Goal: Navigation & Orientation: Find specific page/section

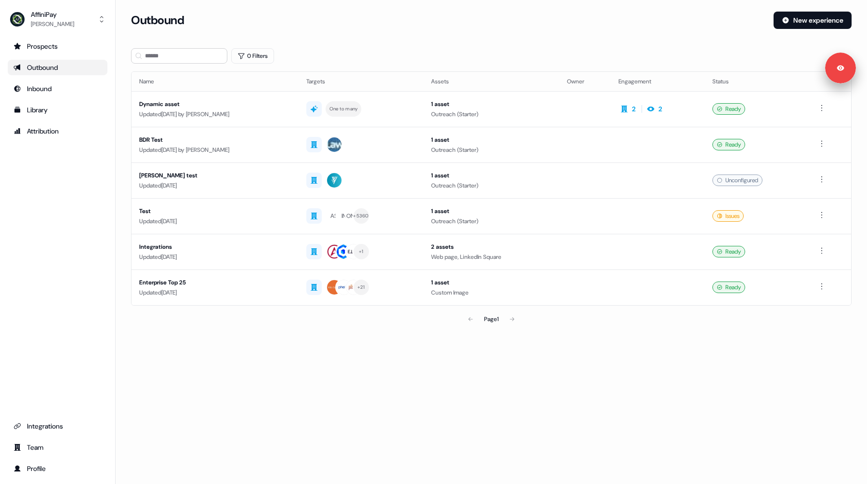
click at [66, 276] on div "Prospects Outbound Inbound Library Attribution Integrations Team Profile" at bounding box center [58, 257] width 100 height 437
click at [37, 272] on div "Prospects Outbound Inbound Library Attribution Integrations Team Profile" at bounding box center [58, 257] width 100 height 437
click at [36, 431] on link "Integrations" at bounding box center [58, 425] width 100 height 15
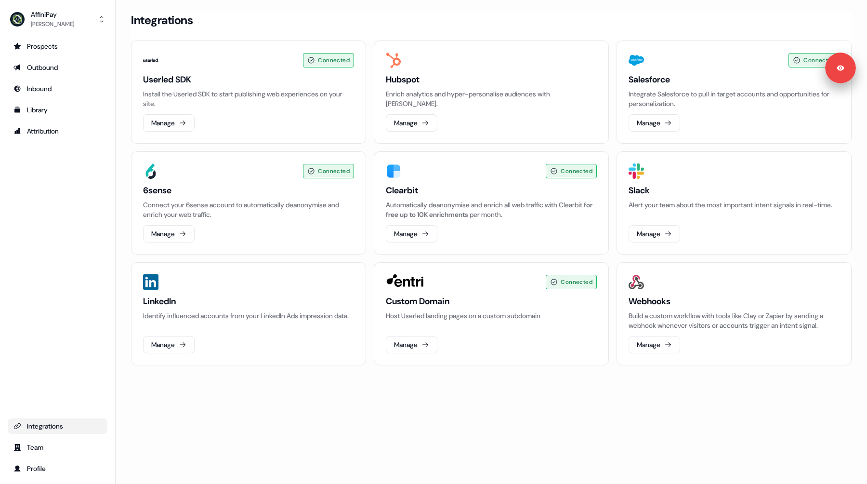
click at [65, 213] on div "Prospects Outbound Inbound Library Attribution Integrations Team Profile" at bounding box center [58, 257] width 100 height 437
click at [46, 56] on ul "Prospects Outbound Inbound Library Attribution" at bounding box center [58, 89] width 100 height 100
click at [48, 47] on div "Prospects" at bounding box center [57, 46] width 88 height 10
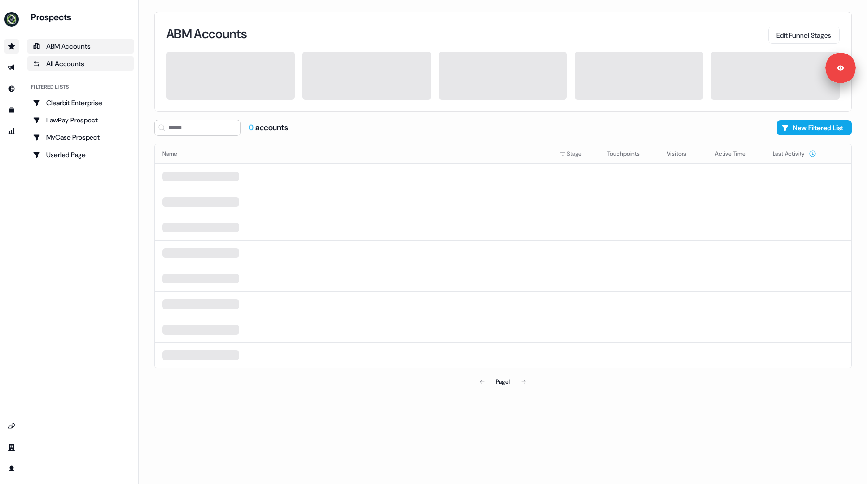
click at [77, 69] on link "All Accounts" at bounding box center [80, 63] width 107 height 15
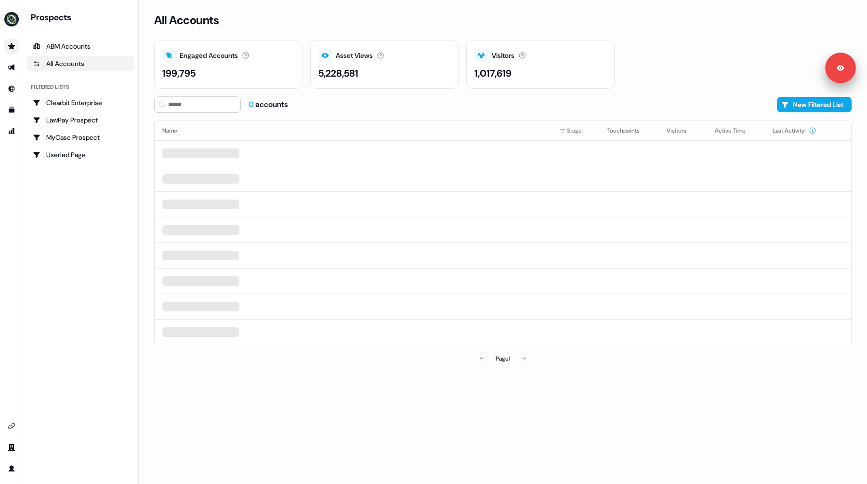
click at [83, 245] on div "Prospects ABM Accounts All Accounts Filtered lists Clearbit Enterprise LawPay P…" at bounding box center [80, 242] width 107 height 460
click at [12, 426] on icon "Go to integrations" at bounding box center [12, 426] width 8 height 8
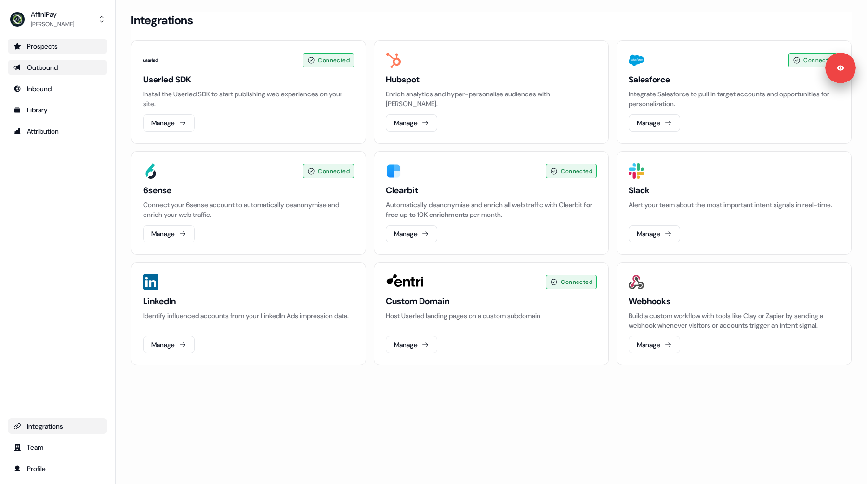
click at [44, 74] on link "Outbound" at bounding box center [58, 67] width 100 height 15
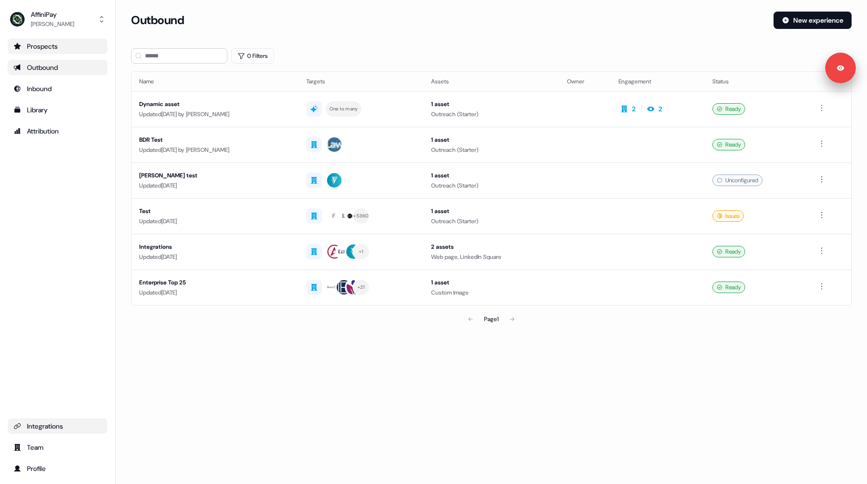
click at [44, 46] on div "Prospects" at bounding box center [57, 46] width 88 height 10
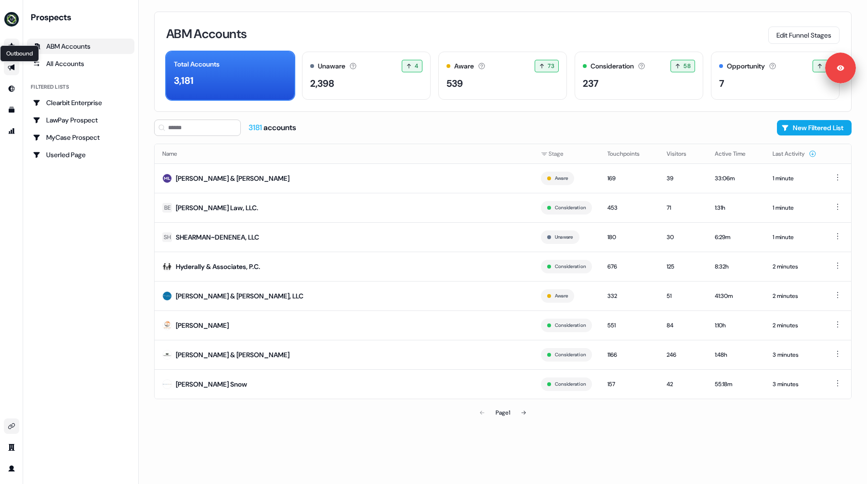
click at [9, 70] on icon "Go to outbound experience" at bounding box center [11, 68] width 7 height 6
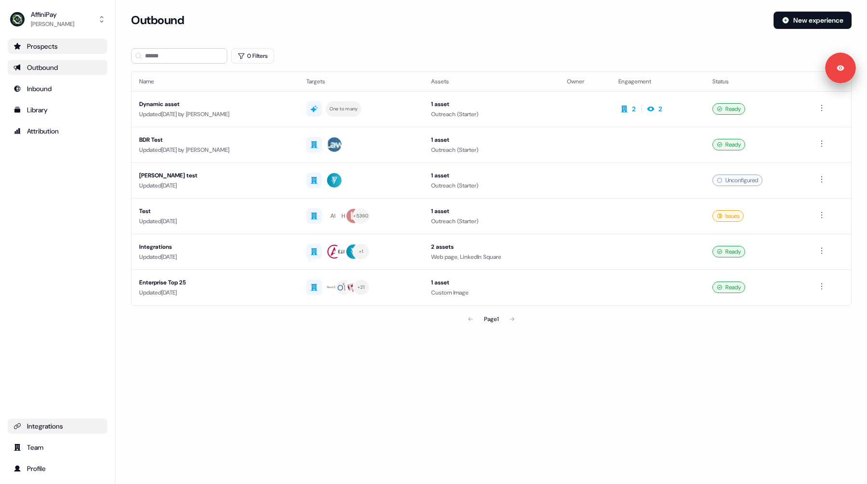
click at [57, 50] on div "Prospects" at bounding box center [57, 46] width 88 height 10
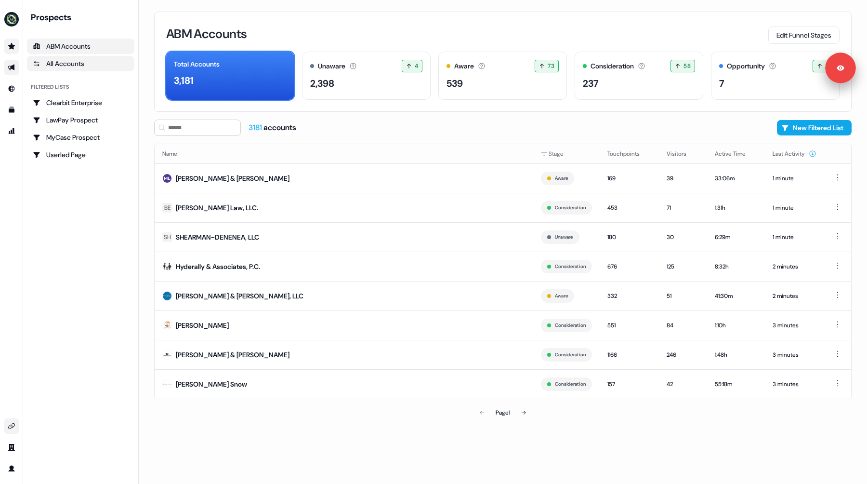
click at [51, 64] on div "All Accounts" at bounding box center [81, 64] width 96 height 10
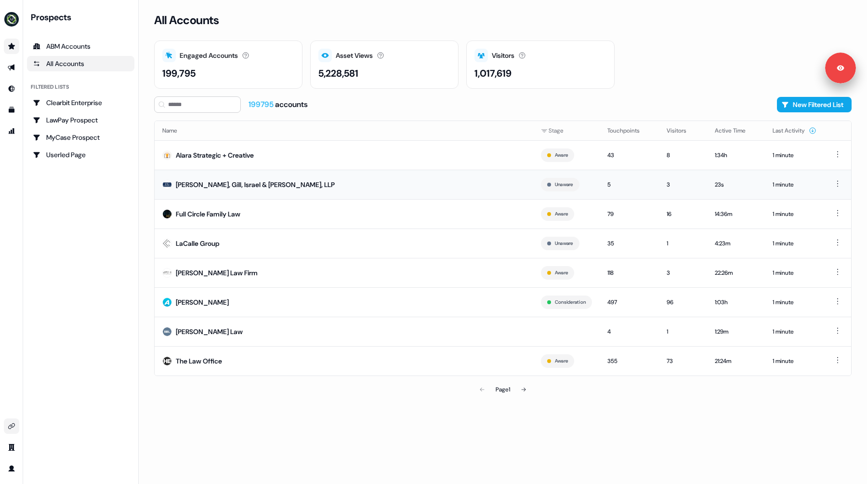
click at [247, 185] on div "Danning, Gill, Israel & Krasnoff, LLP" at bounding box center [255, 185] width 159 height 10
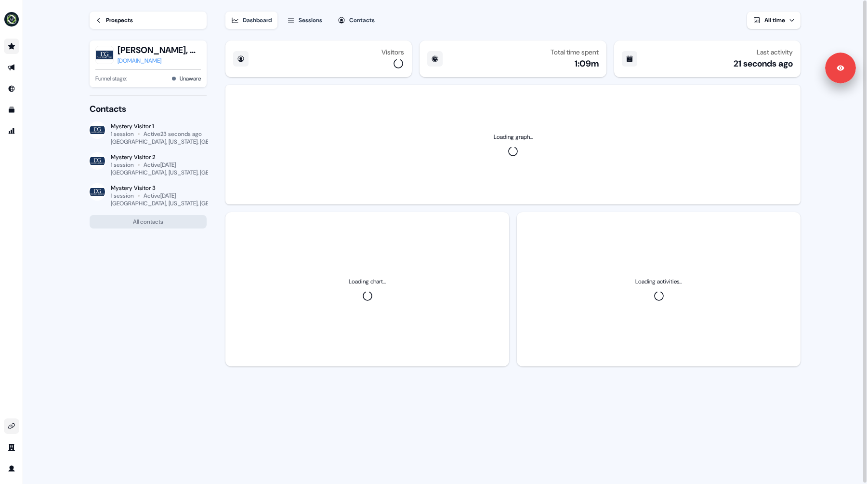
click at [102, 19] on icon at bounding box center [98, 20] width 7 height 7
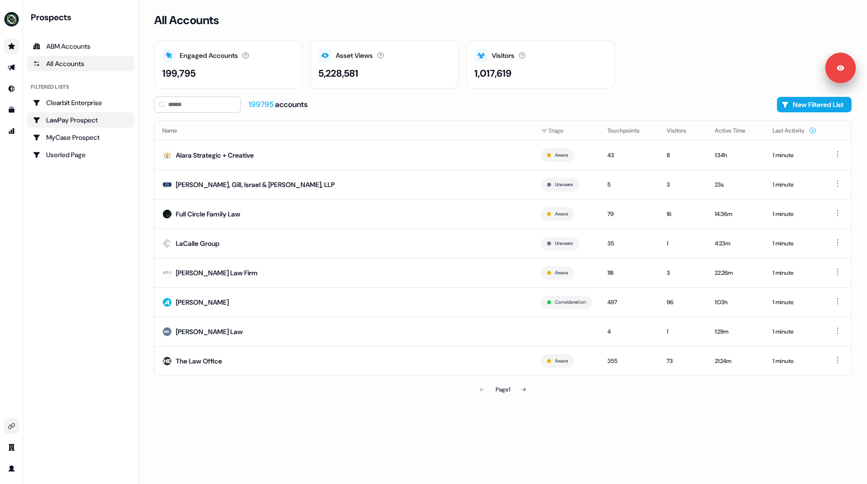
click at [80, 121] on div "LawPay Prospect" at bounding box center [81, 120] width 96 height 10
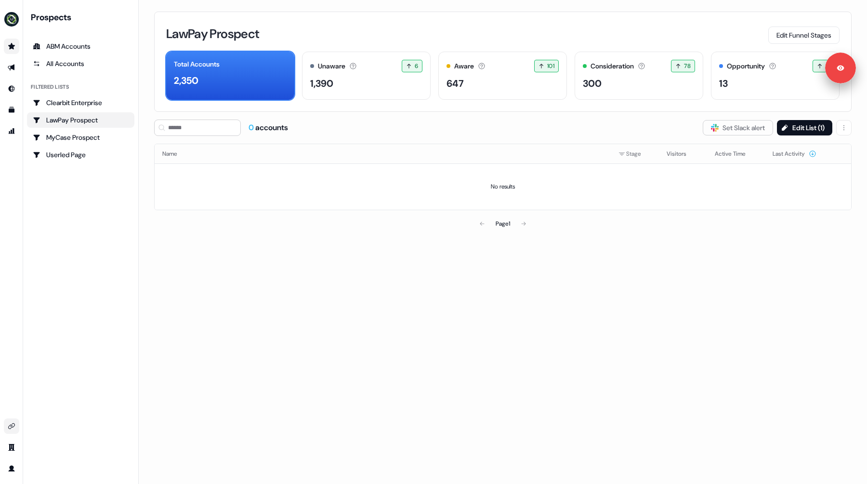
click at [82, 210] on div "Prospects ABM Accounts All Accounts Filtered lists Clearbit Enterprise LawPay P…" at bounding box center [80, 242] width 107 height 460
click at [76, 208] on div "Prospects ABM Accounts All Accounts Filtered lists Clearbit Enterprise LawPay P…" at bounding box center [80, 242] width 107 height 460
click at [75, 207] on div "Prospects ABM Accounts All Accounts Filtered lists Clearbit Enterprise LawPay P…" at bounding box center [80, 242] width 107 height 460
click at [80, 201] on div "Prospects ABM Accounts All Accounts Filtered lists Clearbit Enterprise LawPay P…" at bounding box center [80, 242] width 107 height 460
click at [77, 211] on div "Prospects ABM Accounts All Accounts Filtered lists Clearbit Enterprise LawPay P…" at bounding box center [80, 242] width 107 height 460
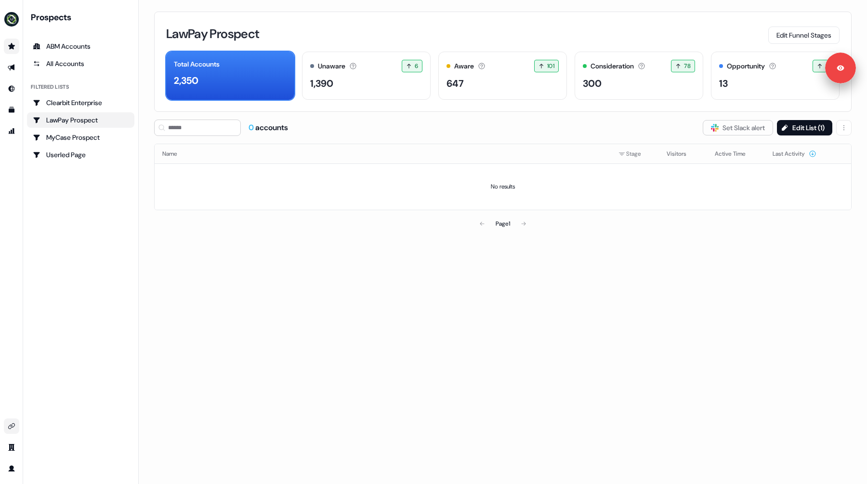
click at [80, 212] on div "Prospects ABM Accounts All Accounts Filtered lists Clearbit Enterprise LawPay P…" at bounding box center [80, 242] width 107 height 460
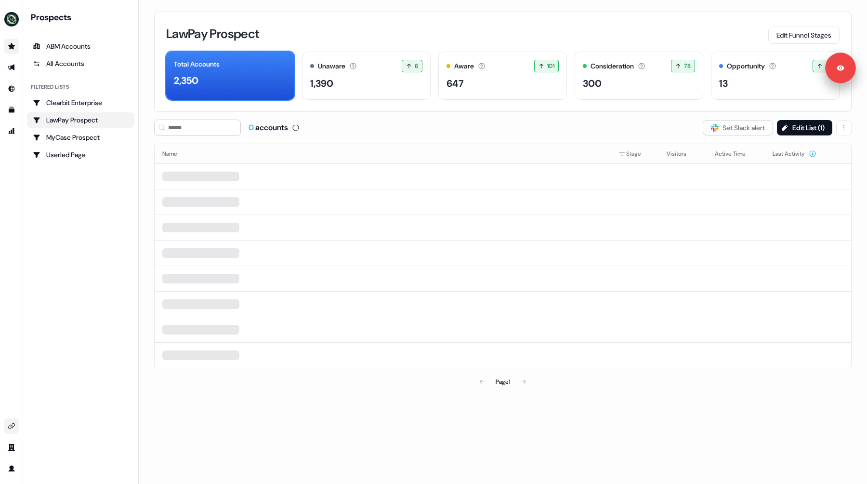
click at [458, 25] on div "LawPay Prospect Edit Funnel Stages" at bounding box center [502, 34] width 673 height 20
click at [11, 20] on img "side nav menu" at bounding box center [11, 19] width 15 height 15
click at [34, 84] on div "Logout" at bounding box center [50, 79] width 92 height 17
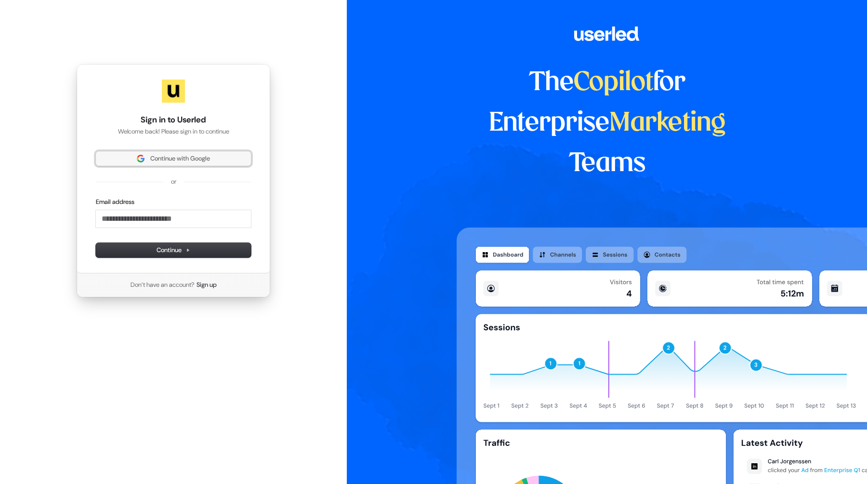
click at [188, 161] on span "Continue with Google" at bounding box center [180, 158] width 60 height 9
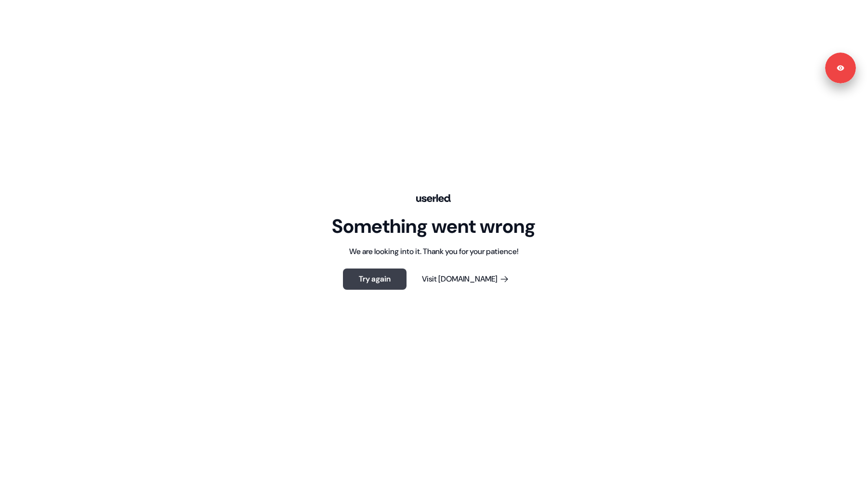
click at [368, 273] on button "Try again" at bounding box center [375, 278] width 64 height 21
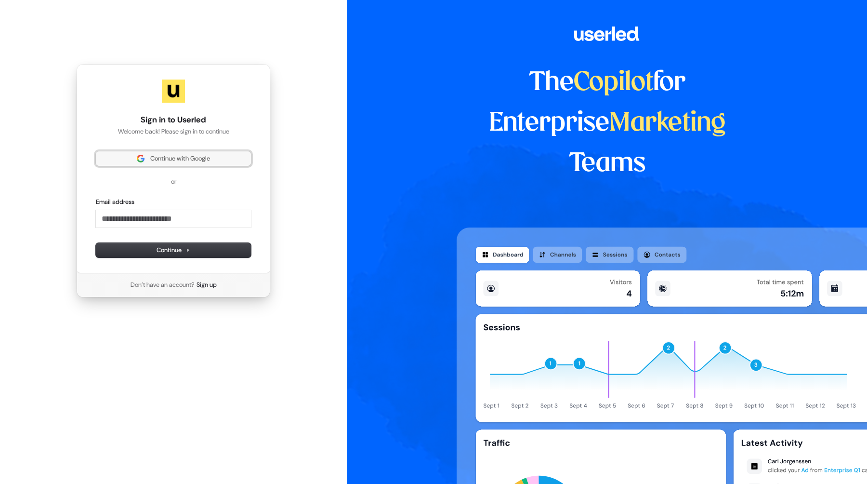
click at [154, 152] on button "Continue with Google" at bounding box center [173, 158] width 155 height 14
